Goal: Task Accomplishment & Management: Use online tool/utility

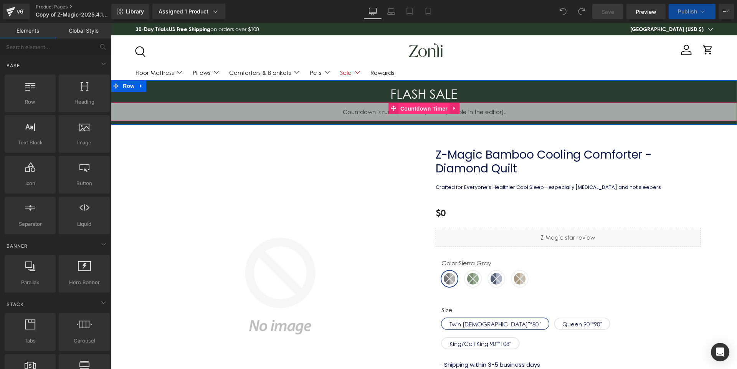
click at [415, 107] on span "Countdown Timer" at bounding box center [423, 109] width 51 height 12
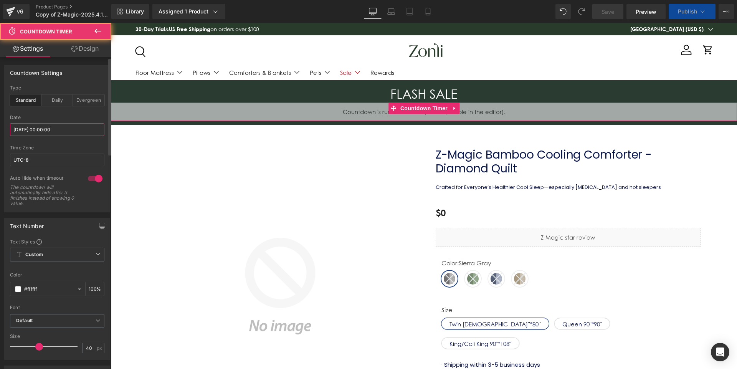
click at [41, 132] on input "[DATE] 00:00:00" at bounding box center [57, 129] width 94 height 13
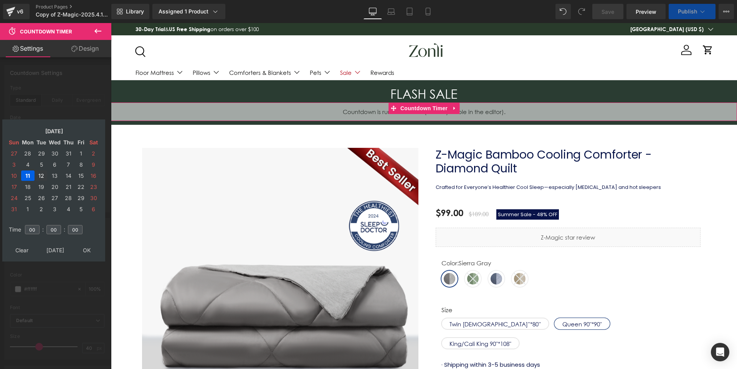
click at [42, 175] on td "12" at bounding box center [41, 175] width 12 height 10
drag, startPoint x: 246, startPoint y: 159, endPoint x: 84, endPoint y: 248, distance: 185.2
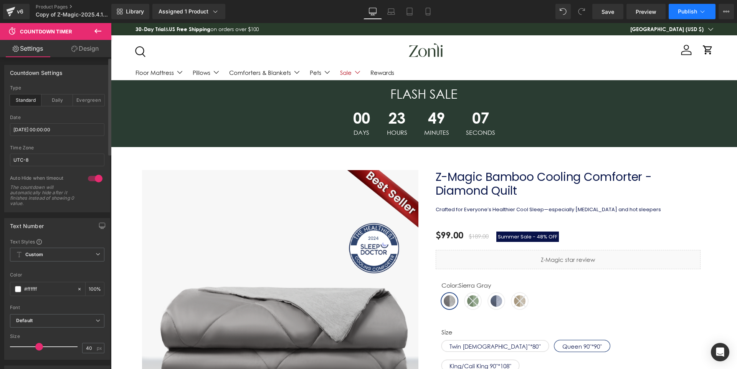
click at [686, 7] on button "Publish" at bounding box center [692, 11] width 47 height 15
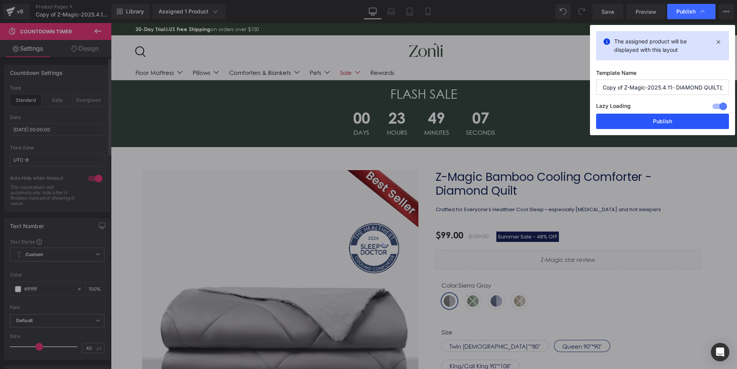
click at [694, 122] on button "Publish" at bounding box center [662, 121] width 133 height 15
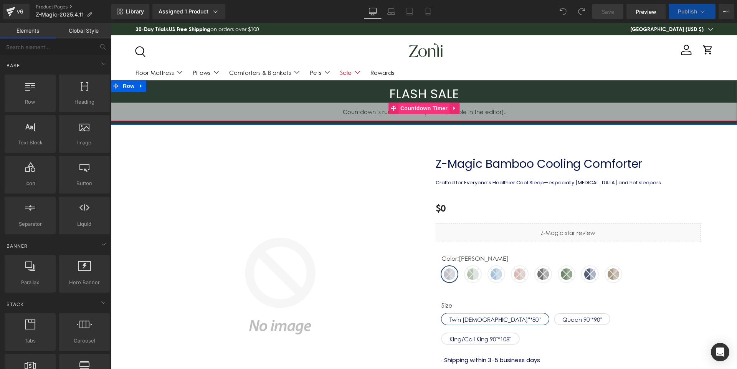
click at [407, 111] on span "Countdown Timer" at bounding box center [423, 109] width 51 height 12
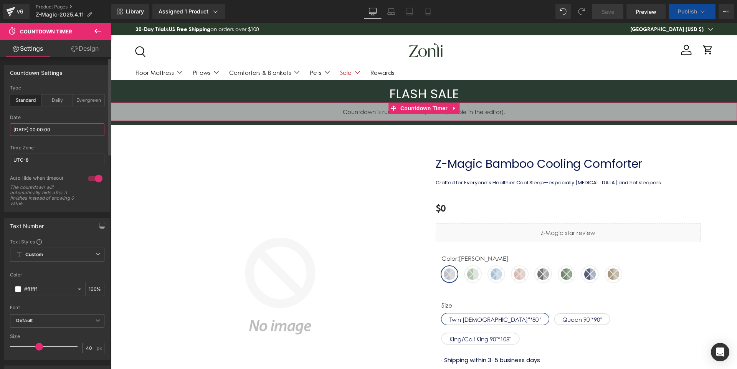
click at [53, 131] on input "[DATE] 00:00:00" at bounding box center [57, 129] width 94 height 13
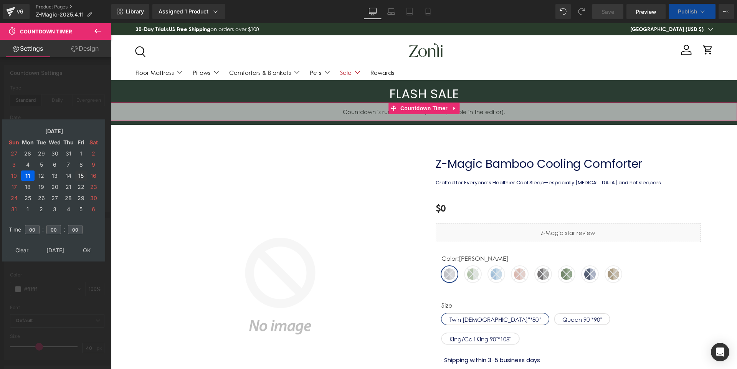
click at [41, 173] on td "12" at bounding box center [41, 175] width 12 height 10
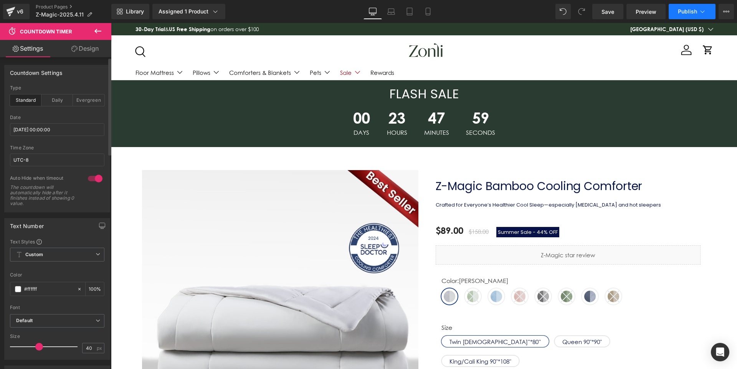
click at [696, 10] on span "Publish" at bounding box center [687, 11] width 19 height 6
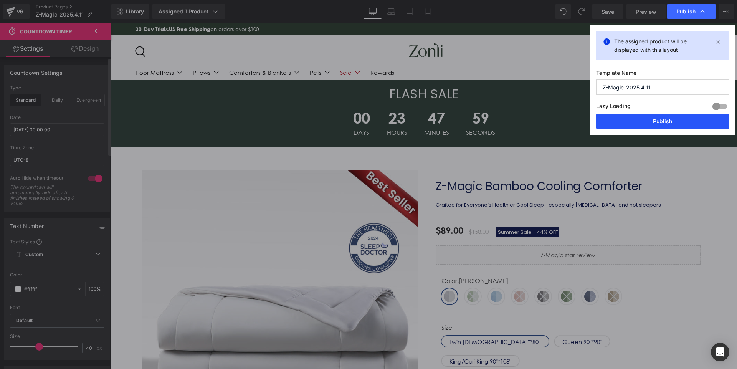
click at [657, 124] on button "Publish" at bounding box center [662, 121] width 133 height 15
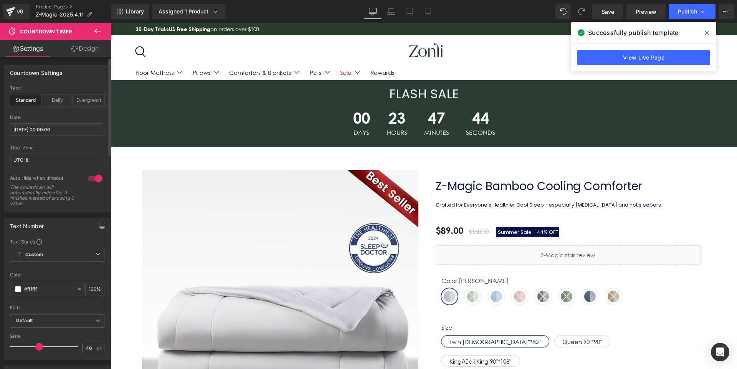
click at [703, 31] on span at bounding box center [707, 33] width 12 height 12
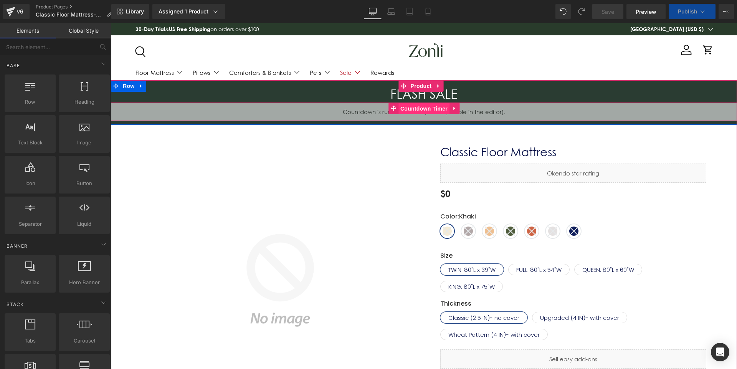
click at [427, 107] on span "Countdown Timer" at bounding box center [423, 109] width 51 height 12
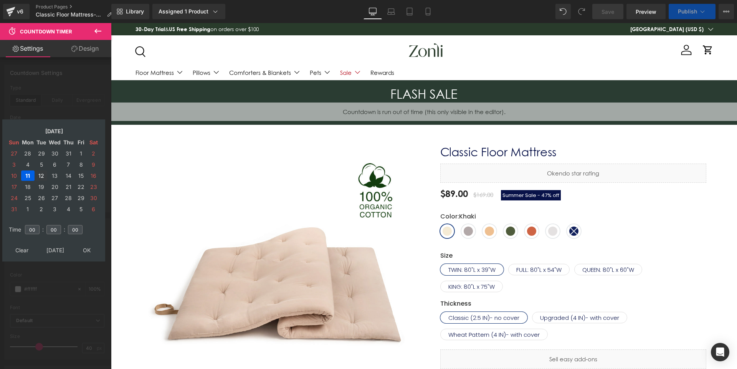
click at [42, 176] on td "12" at bounding box center [41, 175] width 12 height 10
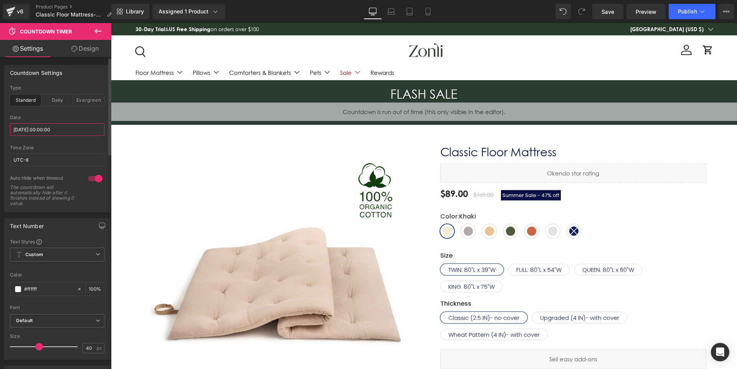
click at [50, 128] on input "[DATE] 00:00:00" at bounding box center [57, 129] width 94 height 13
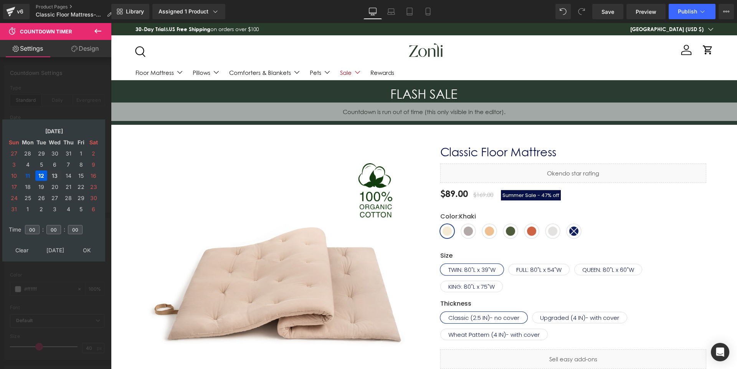
drag, startPoint x: 55, startPoint y: 172, endPoint x: 83, endPoint y: 232, distance: 66.1
click at [55, 173] on td "13" at bounding box center [54, 175] width 13 height 10
drag, startPoint x: 92, startPoint y: 249, endPoint x: 111, endPoint y: 241, distance: 20.3
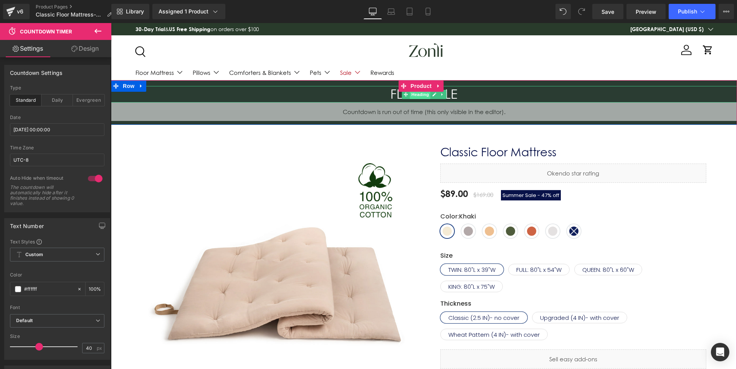
click at [423, 94] on span "Heading" at bounding box center [420, 94] width 21 height 9
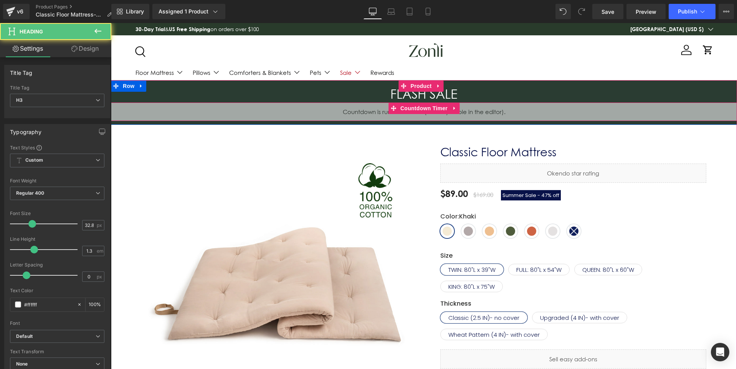
click at [425, 109] on span "Countdown Timer" at bounding box center [423, 109] width 51 height 12
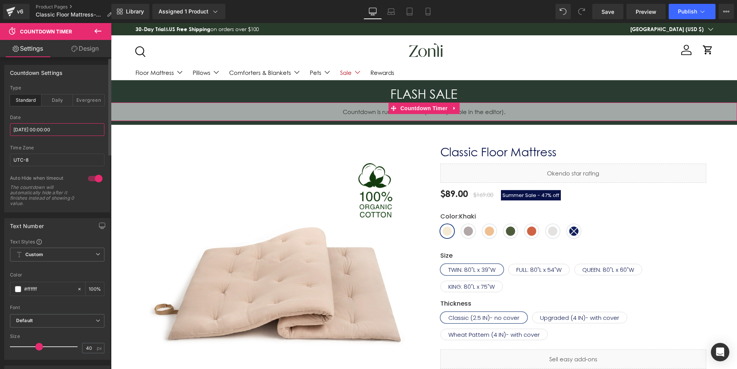
click at [39, 132] on input "2025/08/13 00:00:00" at bounding box center [57, 129] width 94 height 13
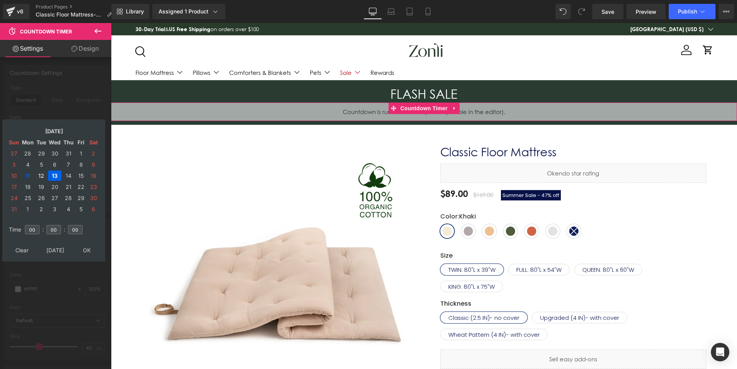
click at [36, 176] on td "12" at bounding box center [41, 175] width 12 height 10
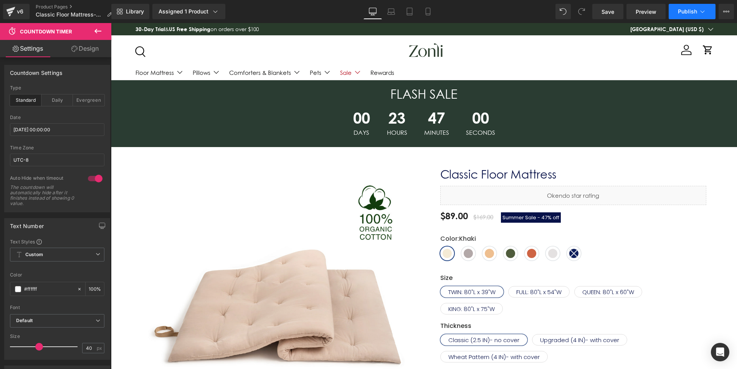
click at [689, 17] on button "Publish" at bounding box center [692, 11] width 47 height 15
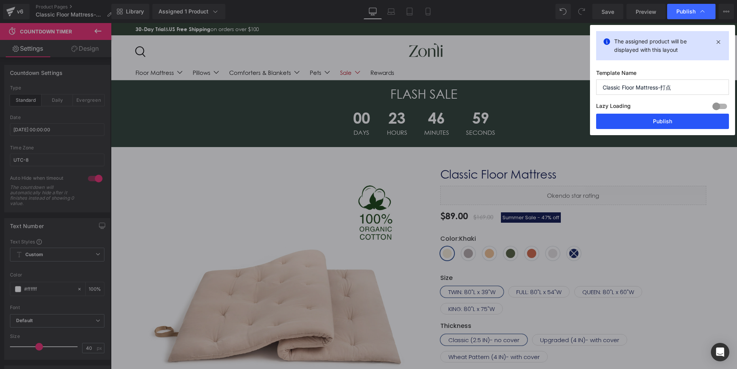
click at [677, 120] on button "Publish" at bounding box center [662, 121] width 133 height 15
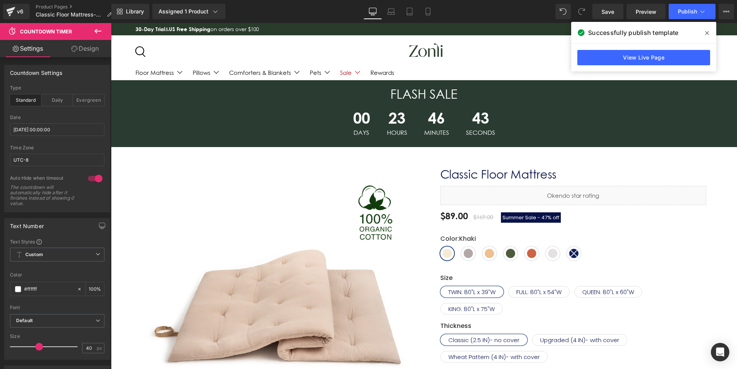
click at [711, 30] on span at bounding box center [707, 33] width 12 height 12
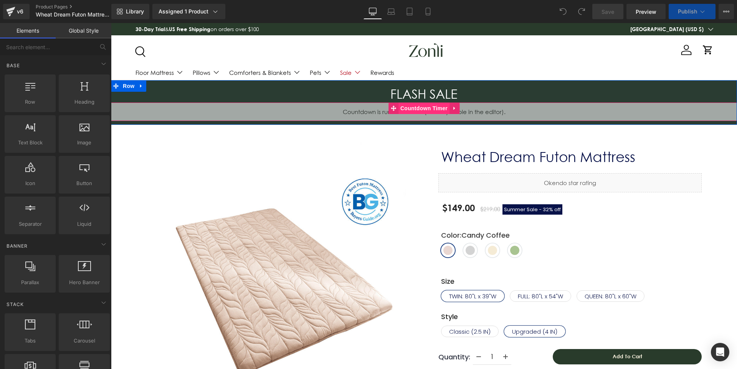
click at [419, 109] on span "Countdown Timer" at bounding box center [423, 109] width 51 height 12
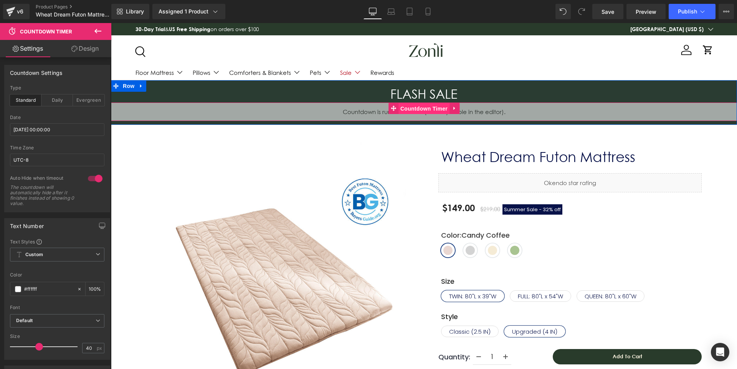
click at [424, 110] on span "Countdown Timer" at bounding box center [423, 109] width 51 height 12
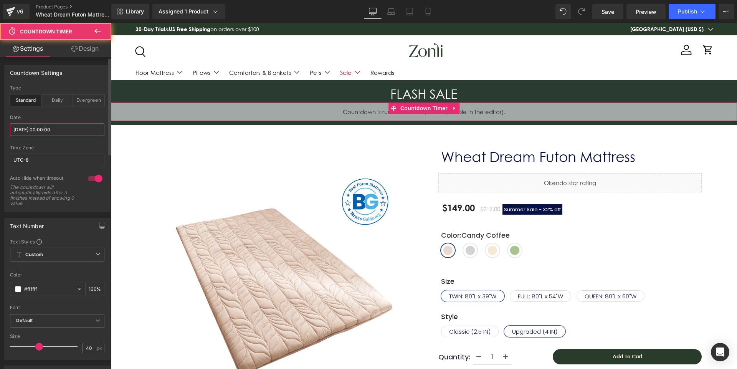
click at [33, 124] on input "[DATE] 00:00:00" at bounding box center [57, 129] width 94 height 13
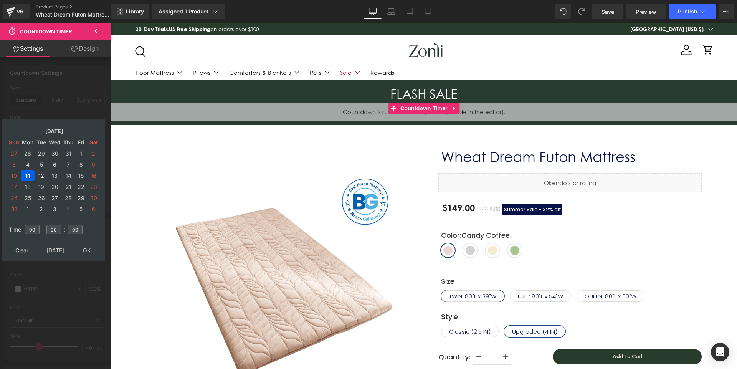
click at [40, 172] on td "12" at bounding box center [41, 175] width 12 height 10
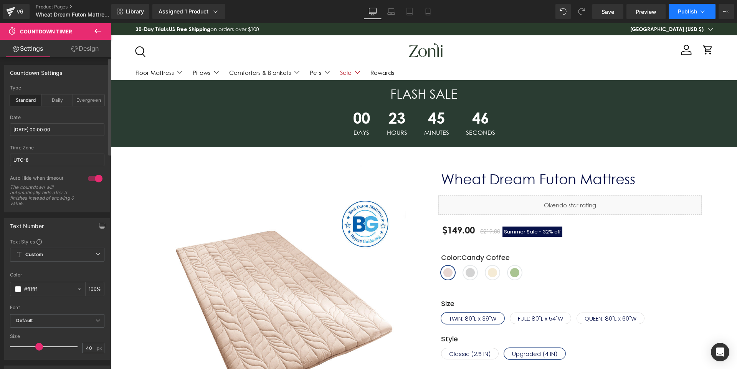
click at [694, 16] on button "Publish" at bounding box center [692, 11] width 47 height 15
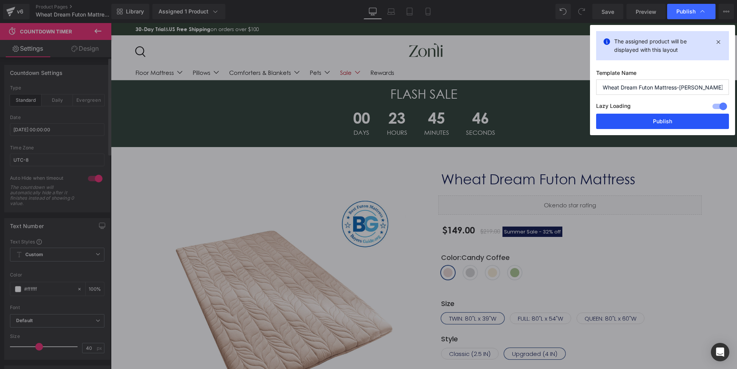
click at [663, 116] on button "Publish" at bounding box center [662, 121] width 133 height 15
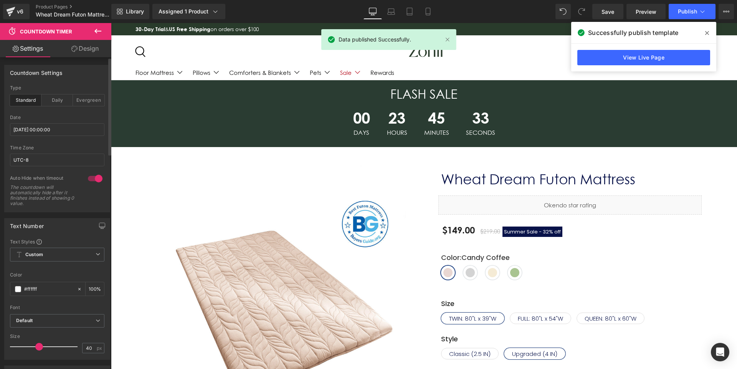
click at [709, 34] on span at bounding box center [707, 33] width 12 height 12
